Goal: Information Seeking & Learning: Learn about a topic

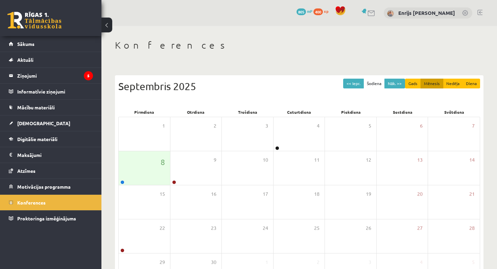
scroll to position [53, 0]
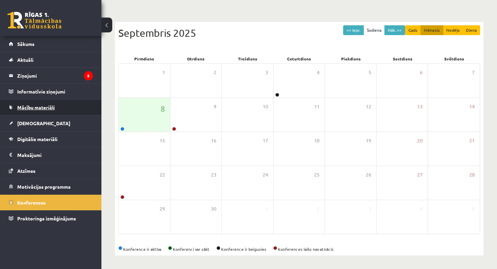
click at [48, 111] on link "Mācību materiāli" at bounding box center [51, 108] width 84 height 16
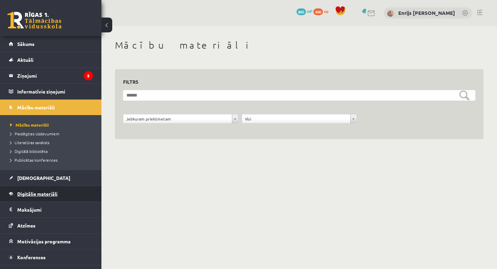
click at [45, 198] on link "Digitālie materiāli" at bounding box center [51, 194] width 84 height 16
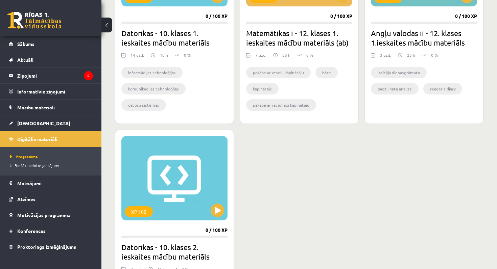
scroll to position [679, 0]
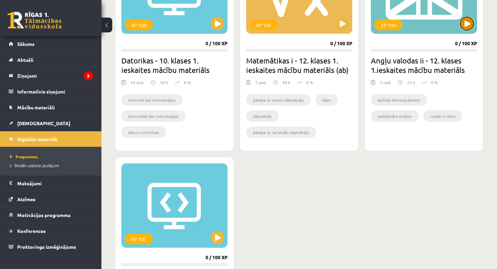
click at [468, 21] on button at bounding box center [467, 24] width 14 height 14
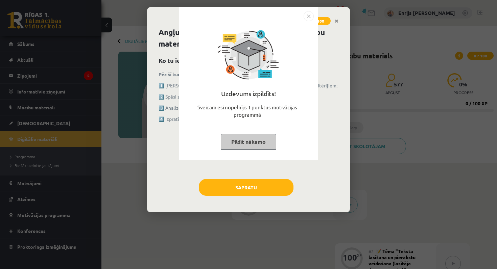
click at [259, 137] on button "Pildīt nākamo" at bounding box center [248, 142] width 55 height 16
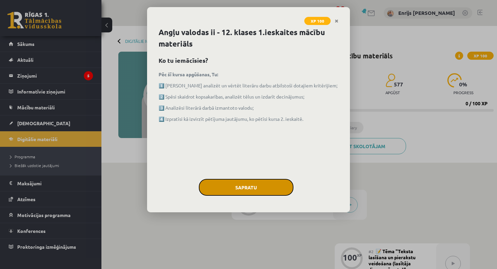
click at [249, 191] on button "Sapratu" at bounding box center [246, 187] width 95 height 17
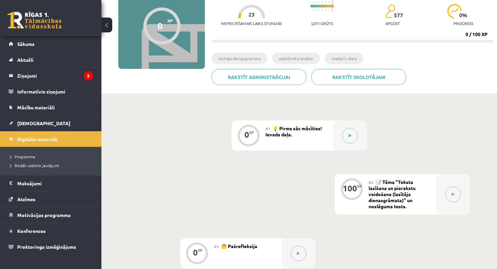
scroll to position [70, 0]
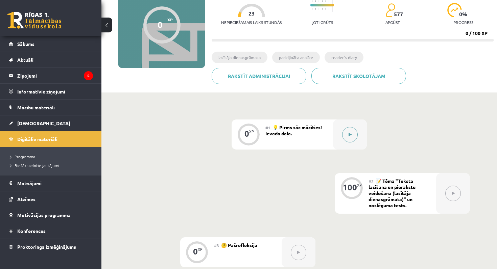
click at [351, 135] on icon at bounding box center [350, 135] width 3 height 4
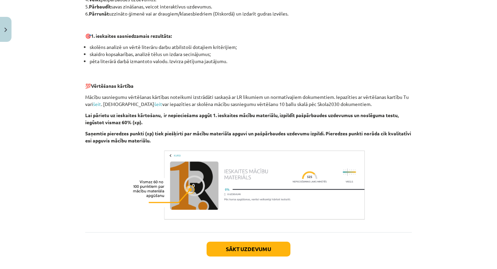
scroll to position [442, 0]
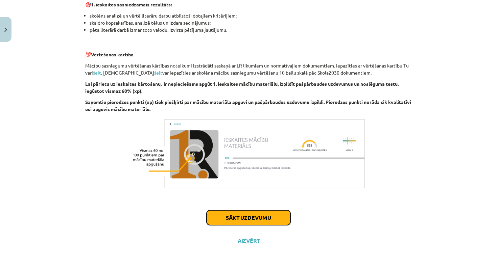
click at [270, 214] on button "Sākt uzdevumu" at bounding box center [249, 218] width 84 height 15
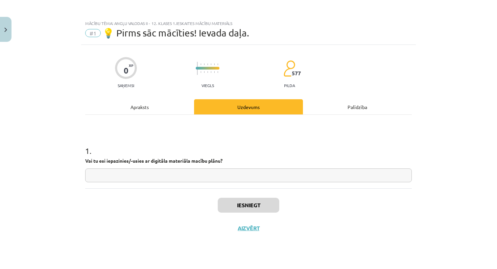
click at [279, 178] on input "text" at bounding box center [248, 176] width 327 height 14
click at [261, 201] on button "Iesniegt" at bounding box center [249, 205] width 62 height 15
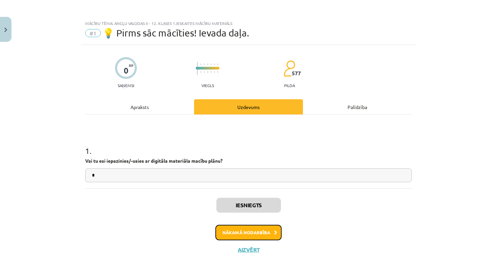
click at [253, 228] on button "Nākamā nodarbība" at bounding box center [248, 233] width 66 height 16
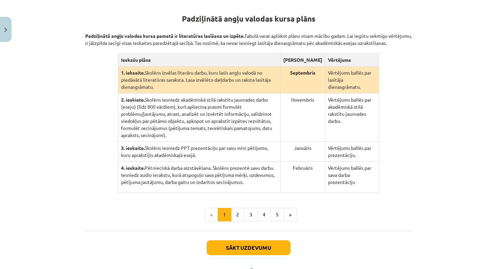
scroll to position [131, 0]
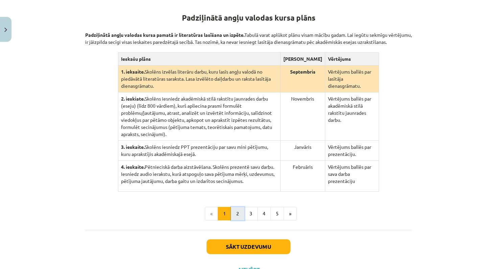
click at [238, 207] on button "2" at bounding box center [238, 214] width 14 height 14
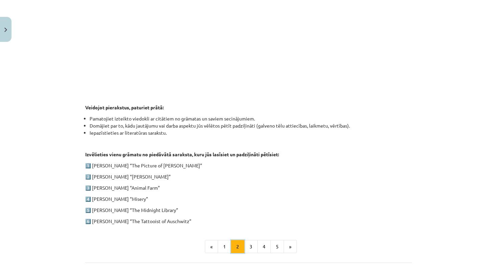
scroll to position [314, 0]
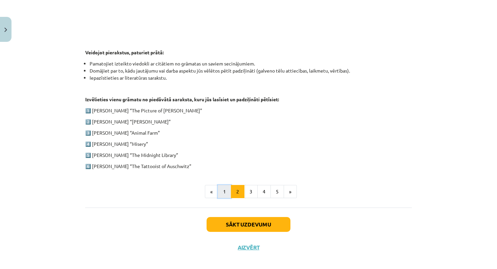
click at [227, 192] on button "1" at bounding box center [225, 192] width 14 height 14
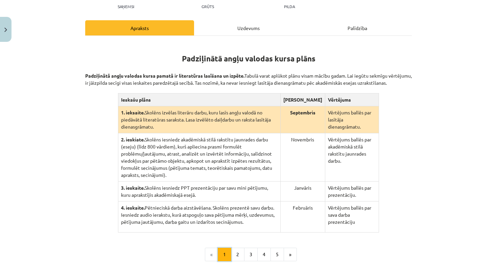
scroll to position [93, 0]
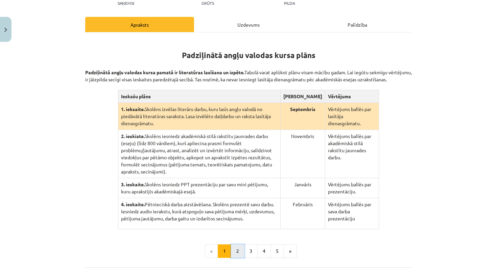
click at [237, 245] on button "2" at bounding box center [238, 252] width 14 height 14
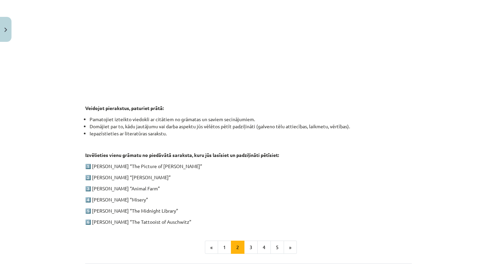
scroll to position [314, 0]
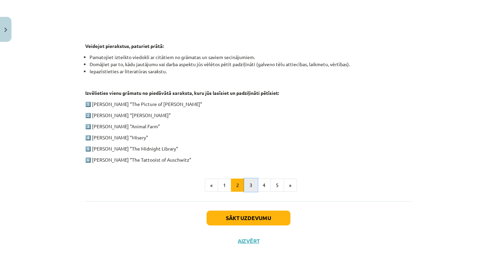
click at [251, 182] on button "3" at bounding box center [251, 186] width 14 height 14
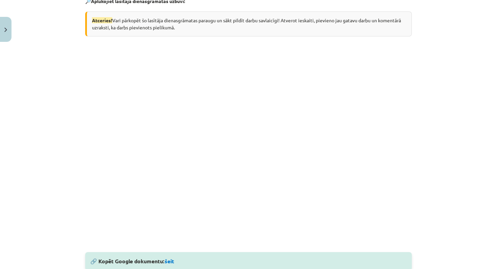
scroll to position [145, 0]
click at [283, 25] on div "Atceries! Vari pārkopēt šo lasītāja dienasgrāmatas paraugu un sākt pildīt darbu…" at bounding box center [248, 24] width 327 height 25
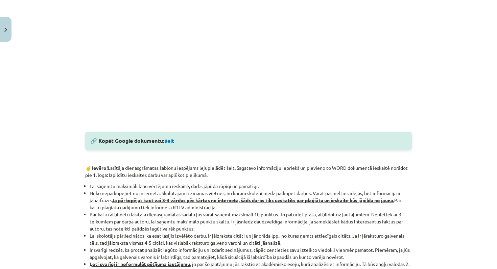
scroll to position [266, 0]
click at [169, 142] on link "šeit" at bounding box center [169, 141] width 9 height 7
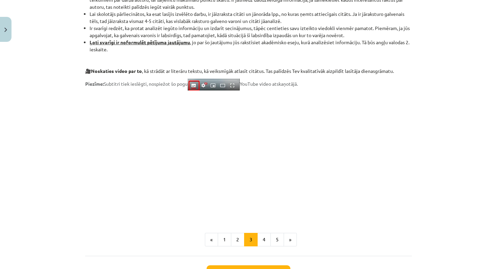
scroll to position [543, 0]
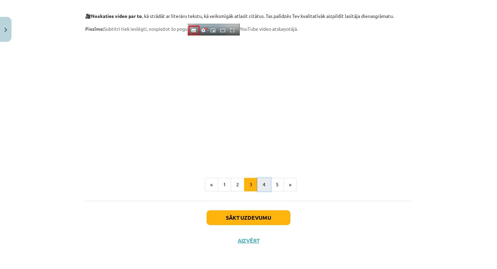
click at [260, 187] on button "4" at bounding box center [264, 185] width 14 height 14
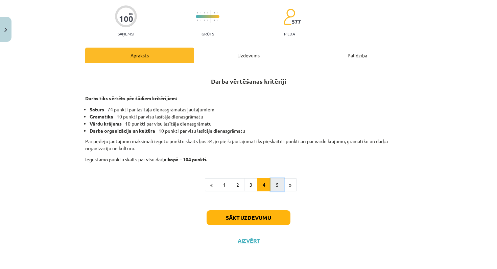
click at [278, 185] on button "5" at bounding box center [277, 186] width 14 height 14
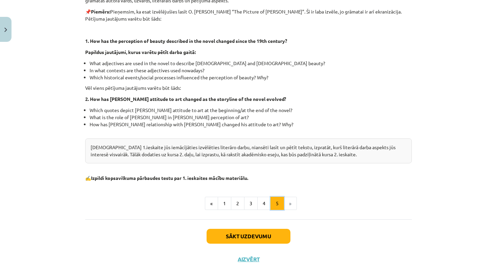
scroll to position [169, 0]
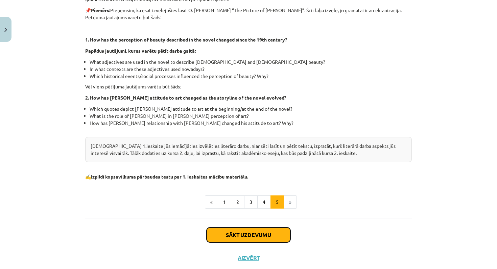
click at [252, 238] on button "Sākt uzdevumu" at bounding box center [249, 235] width 84 height 15
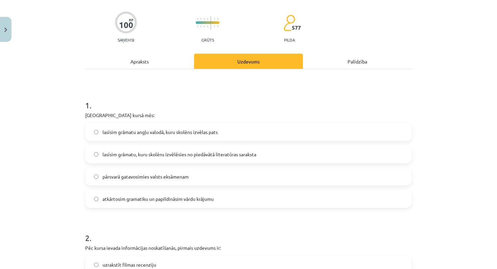
scroll to position [55, 0]
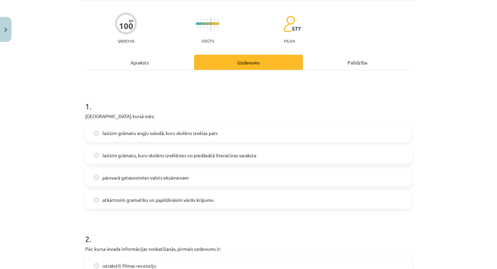
click at [273, 136] on label "lasīsim grāmatu angļu valodā, kuru skolēns izvēlas pats" at bounding box center [248, 133] width 325 height 17
click at [266, 156] on label "lasīsim grāmatu, kuru skolēns izvēlēsies no piedāvātā literatūras saraksta" at bounding box center [248, 155] width 325 height 17
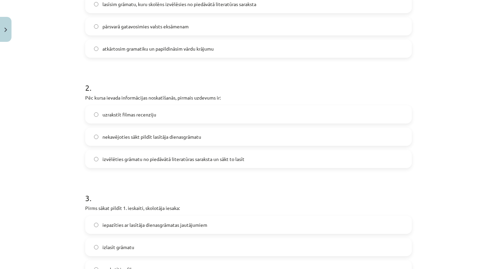
scroll to position [208, 0]
click at [262, 159] on label "izvēlēties grāmatu no piedāvātā literatūras saraksta un sākt to lasīt" at bounding box center [248, 158] width 325 height 17
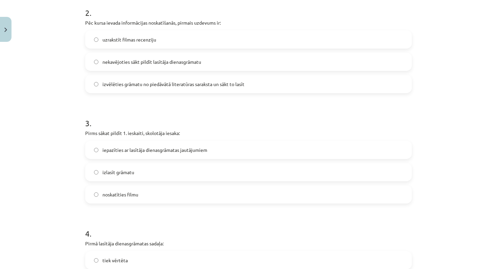
scroll to position [284, 0]
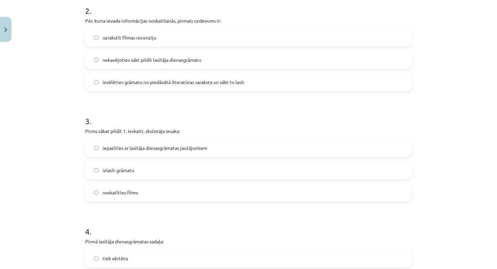
click at [221, 150] on label "iepazīties ar lasītāja dienasgrāmatas jautājumiem" at bounding box center [248, 148] width 325 height 17
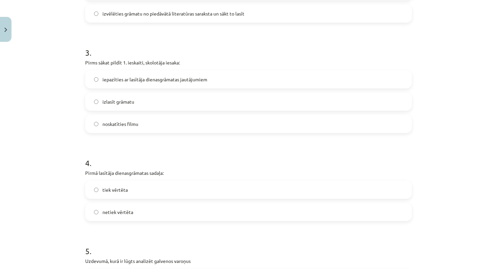
scroll to position [357, 0]
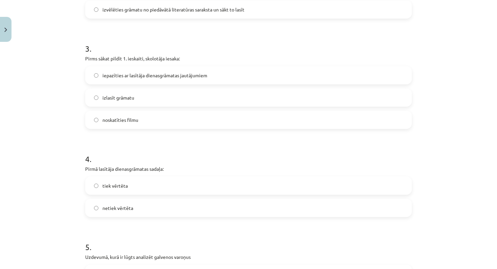
click at [185, 186] on label "tiek vērtēta" at bounding box center [248, 186] width 325 height 17
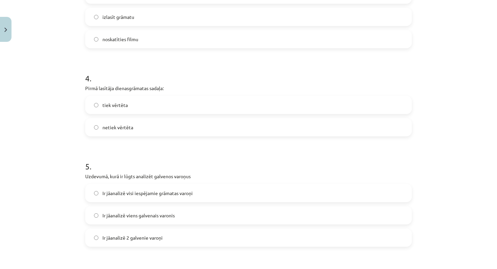
scroll to position [439, 0]
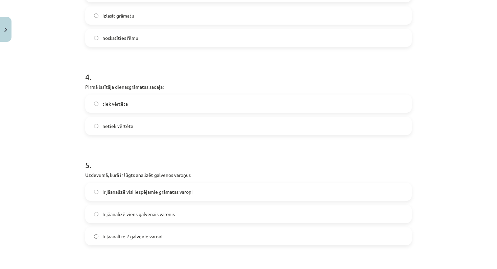
click at [117, 128] on span "netiek vērtēta" at bounding box center [117, 126] width 31 height 7
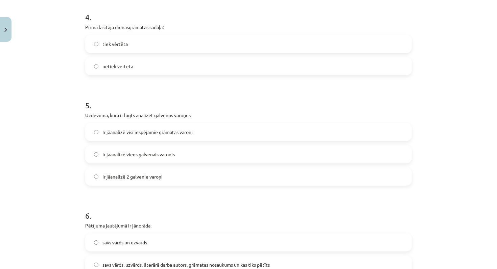
scroll to position [498, 0]
click at [180, 174] on label "Ir jāanalizē 2 galvenie varoņi" at bounding box center [248, 177] width 325 height 17
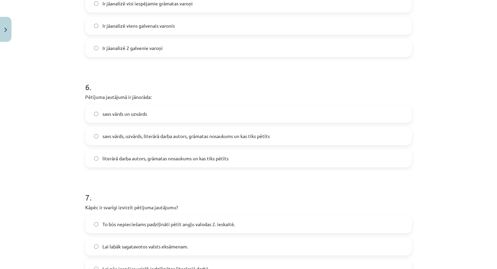
scroll to position [627, 0]
click at [203, 136] on span "savs vārds, uzvārds, literārā darba autors, grāmatas nosaukums un kas tiks pētī…" at bounding box center [185, 136] width 167 height 7
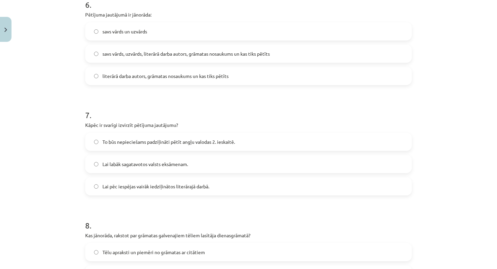
scroll to position [711, 0]
click at [224, 139] on span "To būs nepieciešams padziļināti pētīt angļu valodas 2. ieskaitē." at bounding box center [168, 141] width 133 height 7
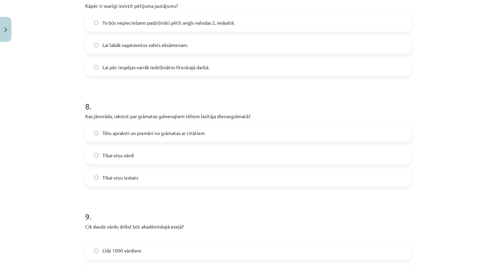
scroll to position [831, 0]
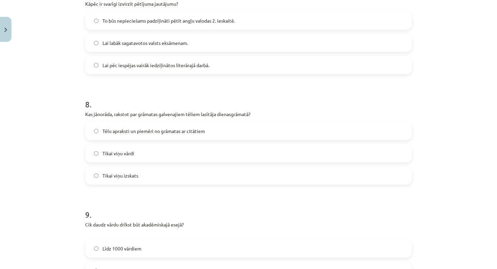
click at [272, 121] on div "8 . Kas jānorāda, rakstot par grāmatas galvenajiem tēliem lasītāja dienasgrāmat…" at bounding box center [248, 136] width 327 height 97
click at [268, 130] on label "Tēlu apraksti un piemēri no grāmatas ar citātiem" at bounding box center [248, 131] width 325 height 17
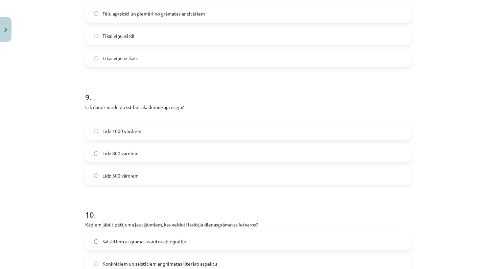
scroll to position [953, 0]
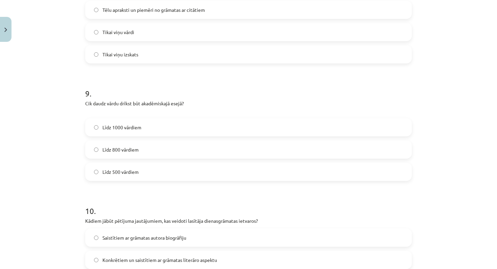
click at [232, 147] on label "Līdz 800 vārdiem" at bounding box center [248, 149] width 325 height 17
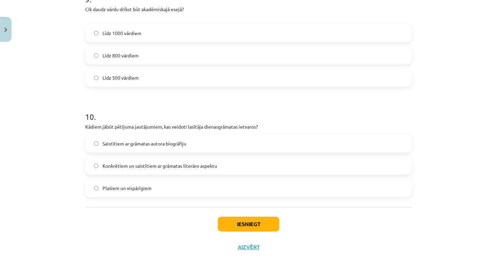
scroll to position [1048, 0]
click at [222, 167] on label "Konkrētiem un saistītiem ar grāmatas literāro aspektu" at bounding box center [248, 165] width 325 height 17
click at [245, 224] on button "Iesniegt" at bounding box center [249, 223] width 62 height 15
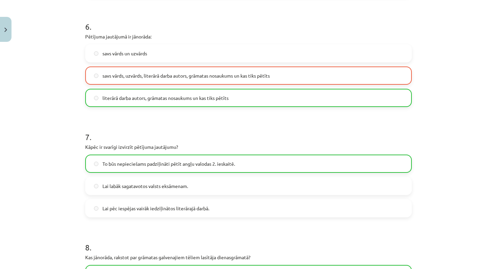
scroll to position [1075, 0]
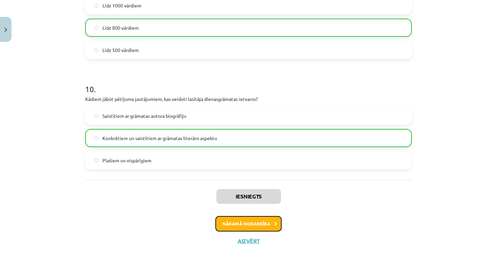
click at [261, 226] on button "Nākamā nodarbība" at bounding box center [248, 224] width 66 height 16
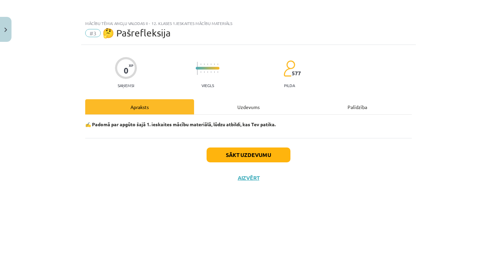
scroll to position [0, 0]
click at [273, 152] on button "Sākt uzdevumu" at bounding box center [249, 155] width 84 height 15
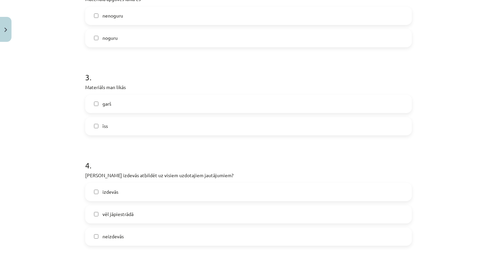
scroll to position [574, 0]
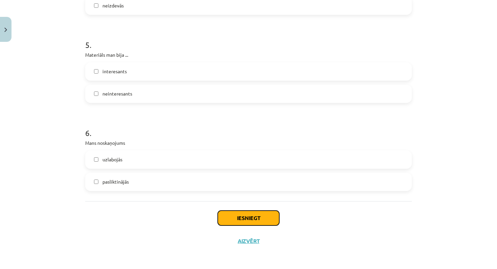
click at [250, 220] on button "Iesniegt" at bounding box center [249, 218] width 62 height 15
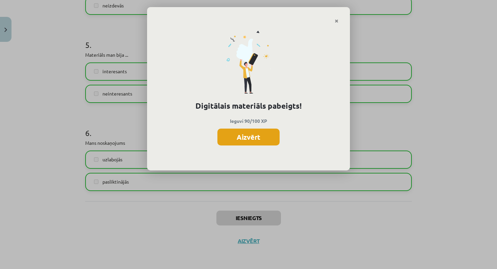
click at [245, 130] on button "Aizvērt" at bounding box center [248, 137] width 62 height 17
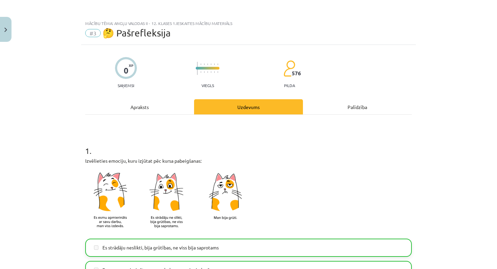
scroll to position [0, 0]
